Goal: Information Seeking & Learning: Learn about a topic

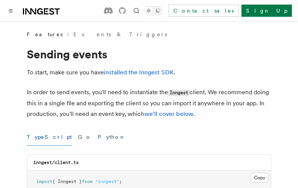
click at [39, 138] on button "TypeScript" at bounding box center [49, 137] width 45 height 17
click at [78, 138] on button "Go" at bounding box center [85, 137] width 14 height 17
